Goal: Task Accomplishment & Management: Use online tool/utility

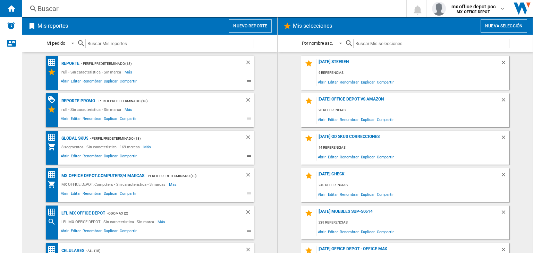
click at [247, 27] on button "Nuevo reporte" at bounding box center [250, 25] width 43 height 13
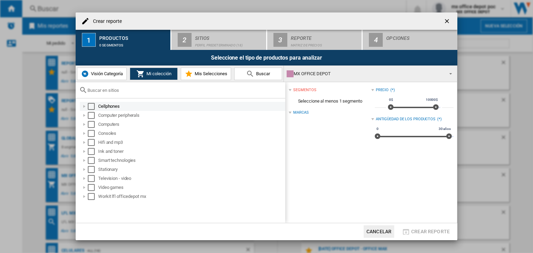
click at [85, 107] on div at bounding box center [84, 106] width 7 height 7
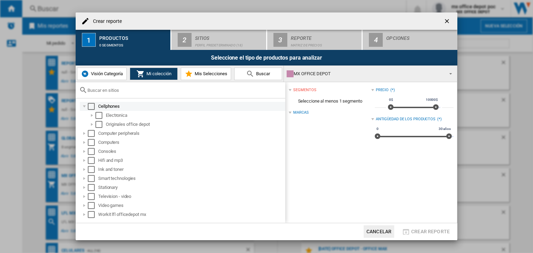
click at [83, 105] on div at bounding box center [84, 106] width 7 height 7
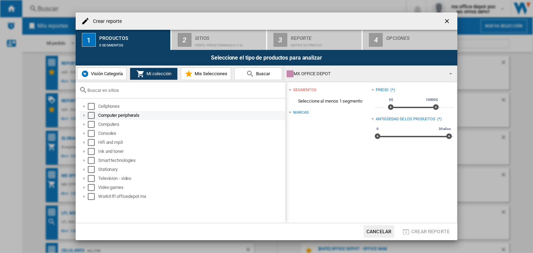
click at [85, 117] on div at bounding box center [84, 115] width 7 height 7
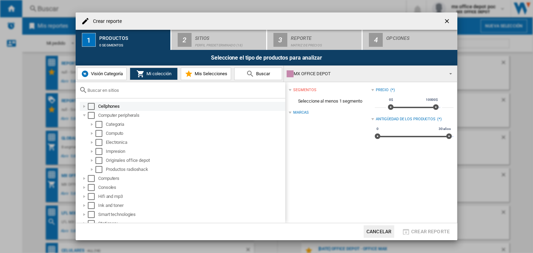
click at [83, 109] on div at bounding box center [84, 106] width 7 height 7
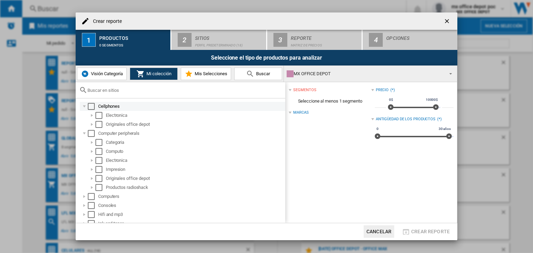
click at [83, 109] on div at bounding box center [84, 106] width 7 height 7
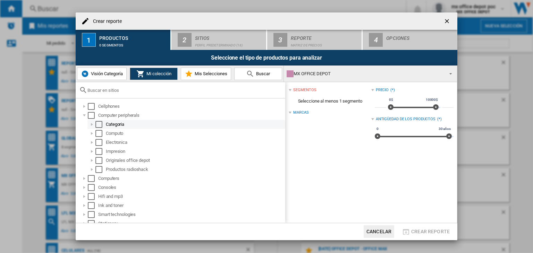
click at [92, 125] on div at bounding box center [91, 124] width 7 height 7
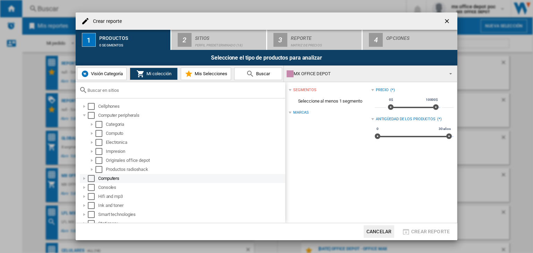
click at [84, 178] on div at bounding box center [84, 178] width 7 height 7
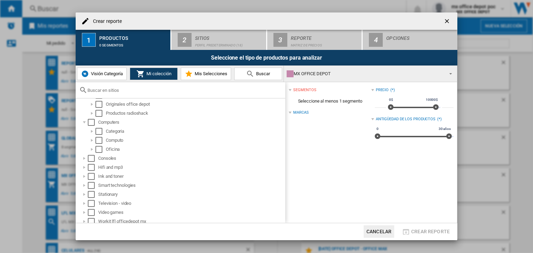
scroll to position [60, 0]
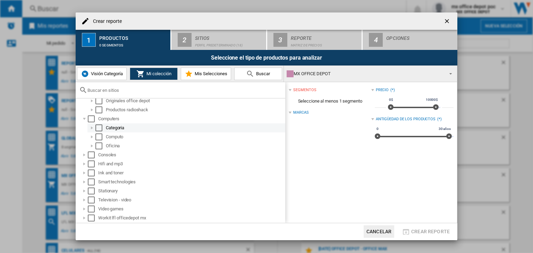
click at [93, 130] on div at bounding box center [91, 128] width 7 height 7
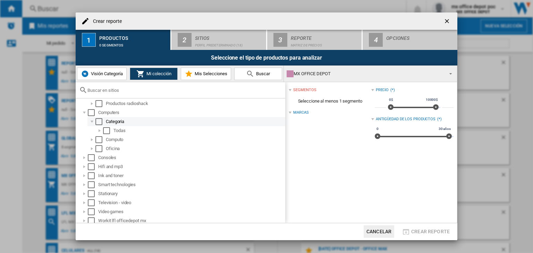
scroll to position [68, 0]
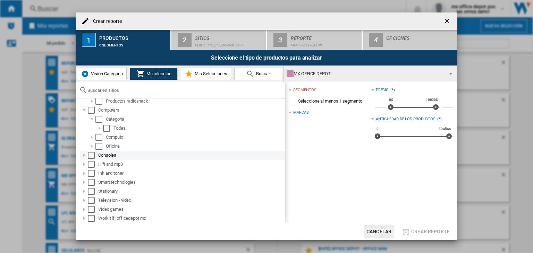
click at [82, 156] on div at bounding box center [84, 155] width 7 height 7
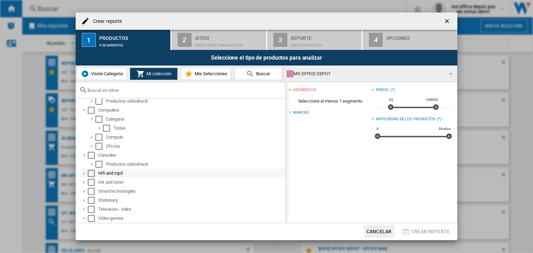
click at [86, 174] on div at bounding box center [84, 173] width 7 height 7
click at [83, 175] on div at bounding box center [84, 173] width 7 height 7
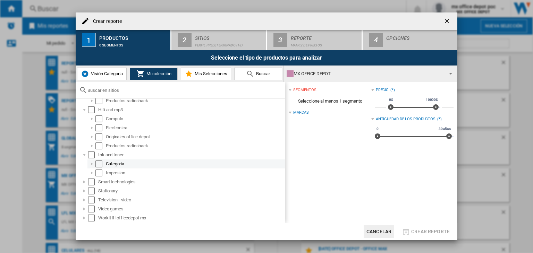
click at [90, 163] on div at bounding box center [91, 164] width 7 height 7
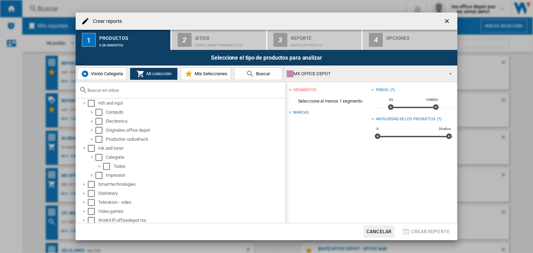
scroll to position [141, 0]
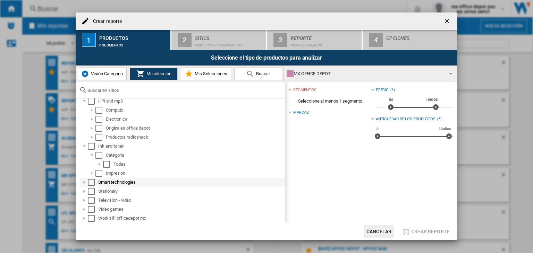
click at [84, 184] on div at bounding box center [84, 182] width 7 height 7
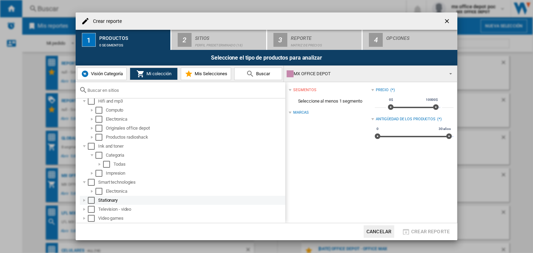
click at [85, 198] on div at bounding box center [84, 200] width 7 height 7
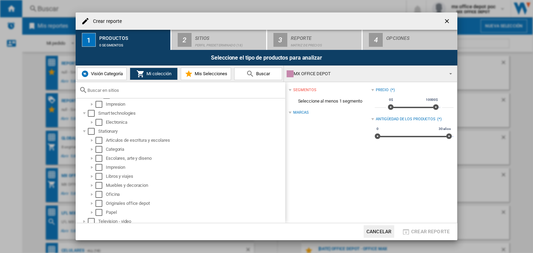
scroll to position [210, 0]
click at [90, 150] on div at bounding box center [91, 149] width 7 height 7
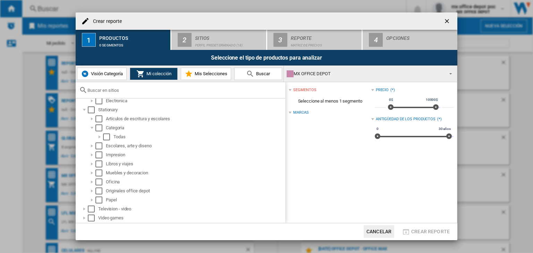
scroll to position [240, 0]
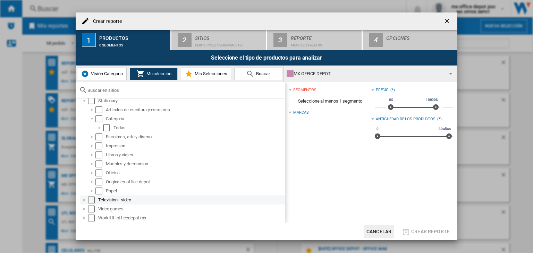
click at [81, 200] on div at bounding box center [84, 200] width 7 height 7
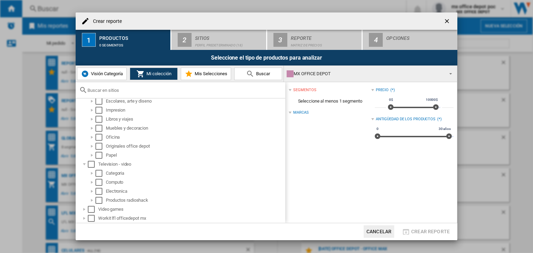
scroll to position [276, 0]
click at [92, 175] on div at bounding box center [91, 173] width 7 height 7
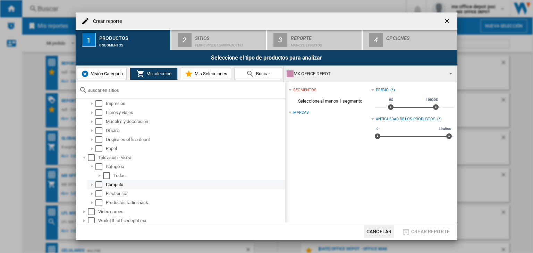
scroll to position [285, 0]
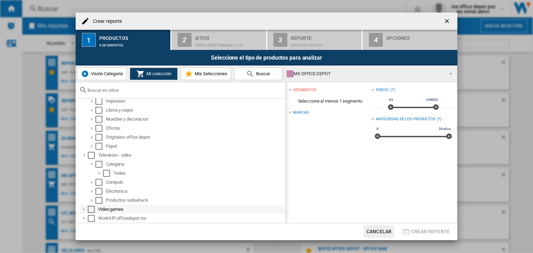
click at [85, 210] on div at bounding box center [84, 209] width 7 height 7
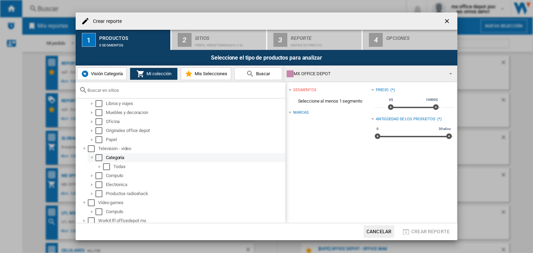
scroll to position [294, 0]
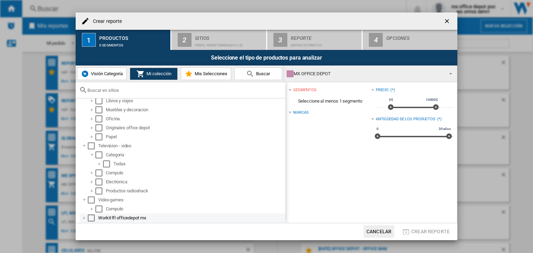
click at [85, 218] on div at bounding box center [84, 218] width 7 height 7
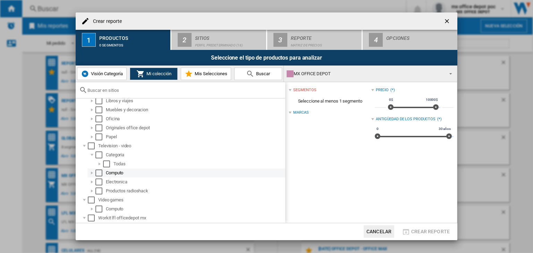
scroll to position [312, 0]
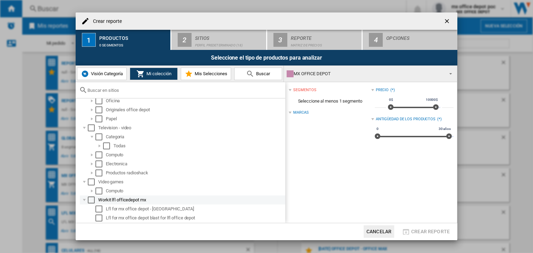
click at [84, 202] on div at bounding box center [84, 200] width 7 height 7
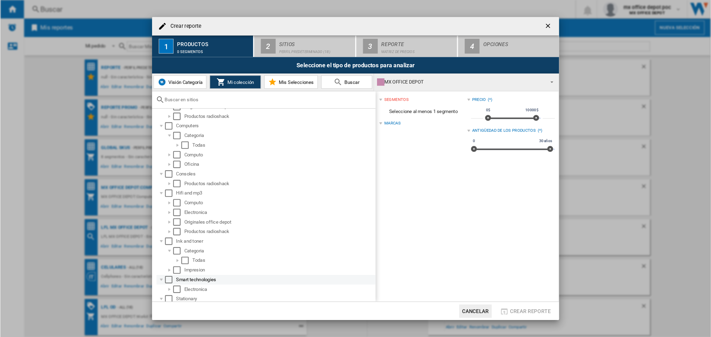
scroll to position [0, 0]
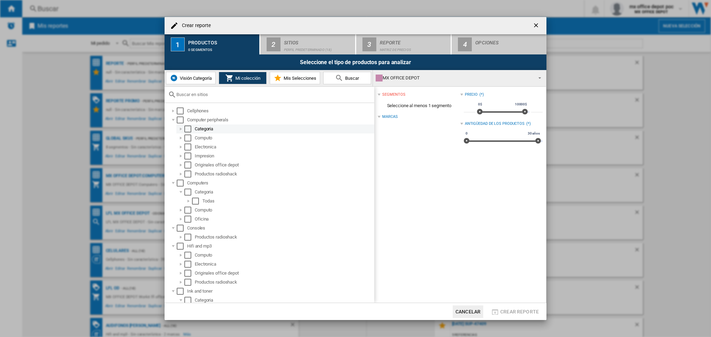
click at [178, 128] on div at bounding box center [180, 129] width 7 height 7
click at [188, 138] on div at bounding box center [188, 138] width 7 height 7
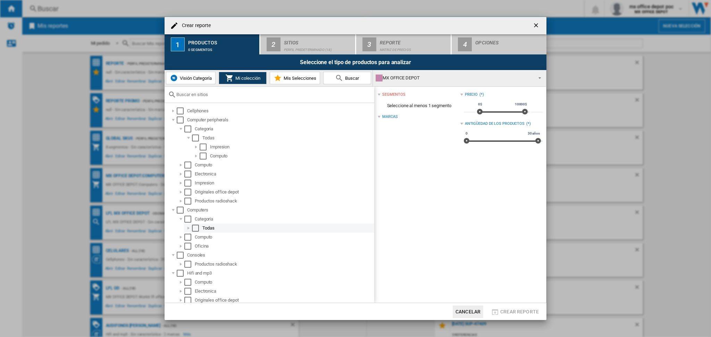
click at [187, 228] on div at bounding box center [188, 228] width 7 height 7
click at [194, 236] on div at bounding box center [196, 237] width 7 height 7
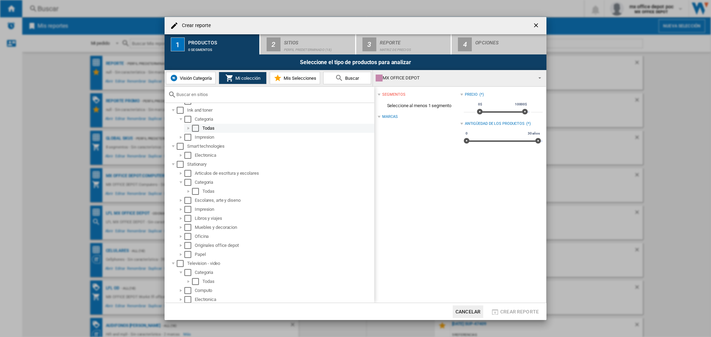
click at [187, 129] on div at bounding box center [188, 128] width 7 height 7
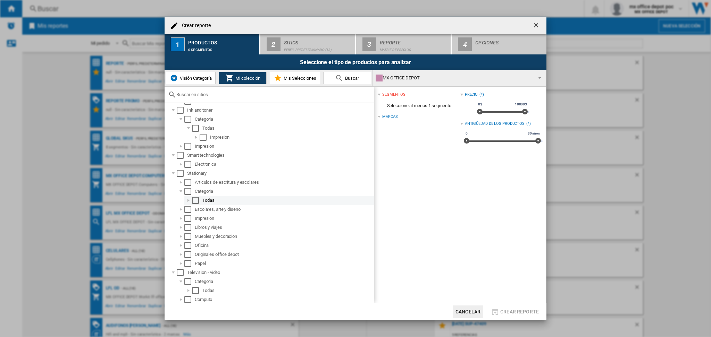
click at [187, 200] on div at bounding box center [188, 200] width 7 height 7
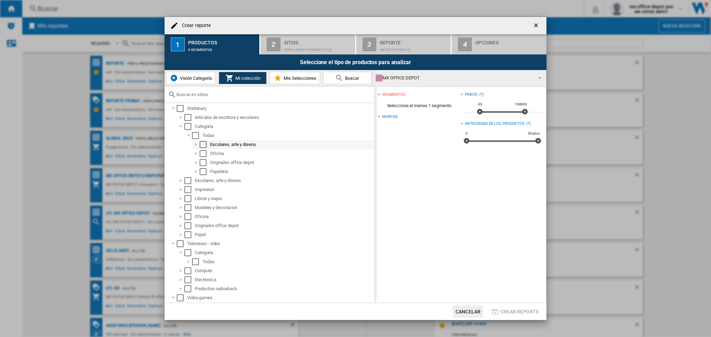
scroll to position [299, 0]
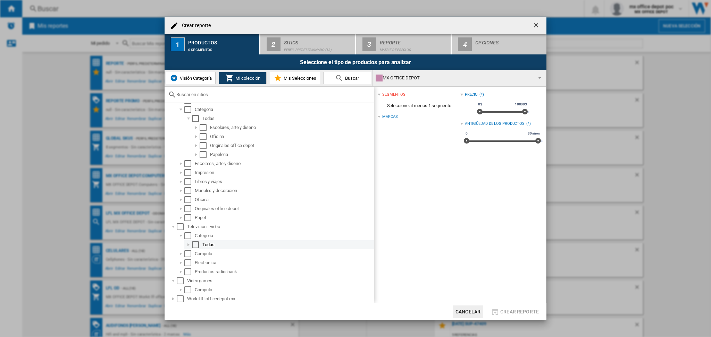
click at [188, 243] on div at bounding box center [188, 245] width 7 height 7
